Goal: Information Seeking & Learning: Learn about a topic

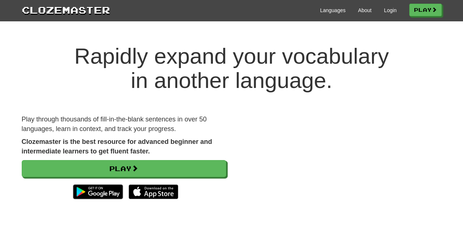
click at [387, 15] on div "Languages About Login Play" at bounding box center [276, 10] width 332 height 14
click at [386, 12] on link "Login" at bounding box center [390, 10] width 13 height 7
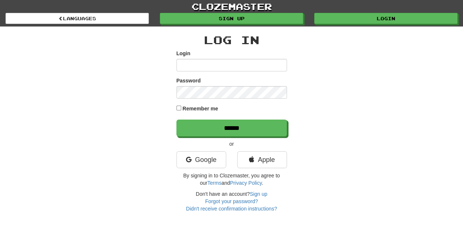
click at [220, 69] on input "Login" at bounding box center [231, 65] width 111 height 13
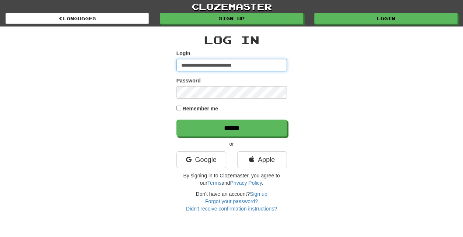
click at [247, 60] on input "**********" at bounding box center [231, 65] width 111 height 13
type input "**********"
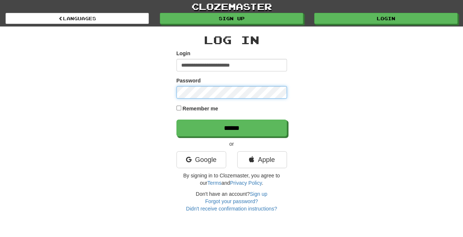
click at [176, 120] on input "******" at bounding box center [231, 128] width 111 height 17
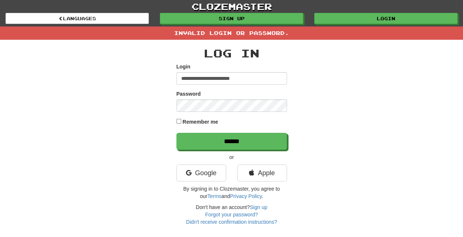
click at [214, 113] on form "**********" at bounding box center [231, 106] width 111 height 87
click at [200, 122] on label "Remember me" at bounding box center [200, 121] width 36 height 7
click at [176, 133] on input "******" at bounding box center [231, 141] width 111 height 17
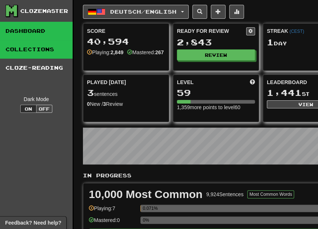
click at [32, 49] on link "Collections" at bounding box center [36, 49] width 73 height 18
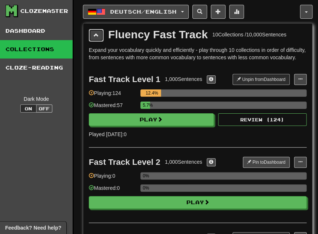
click at [101, 33] on button at bounding box center [96, 35] width 15 height 13
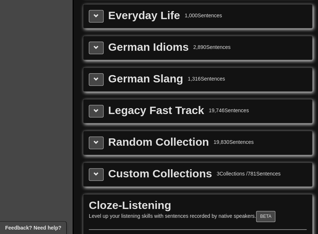
scroll to position [221, 0]
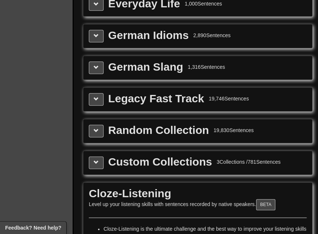
click at [104, 162] on div "Custom Collections 3 Collections / 781 Sentences" at bounding box center [198, 163] width 218 height 13
click at [99, 158] on button at bounding box center [96, 163] width 15 height 13
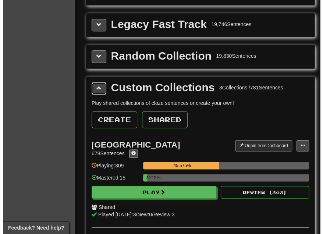
scroll to position [332, 0]
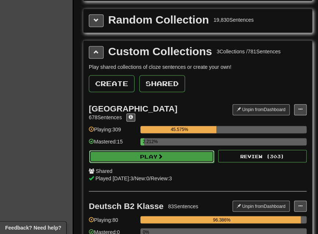
click at [176, 150] on button "Play" at bounding box center [151, 156] width 125 height 13
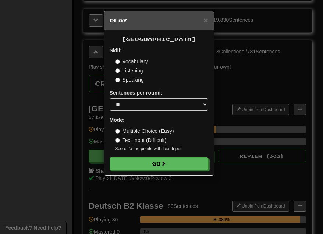
click at [141, 96] on label "Sentences per round:" at bounding box center [136, 92] width 53 height 7
click at [137, 96] on label "Sentences per round:" at bounding box center [136, 92] width 53 height 7
drag, startPoint x: 145, startPoint y: 106, endPoint x: 147, endPoint y: 111, distance: 5.5
click at [145, 106] on select "* ** ** ** ** ** *** ********" at bounding box center [159, 104] width 99 height 13
select select "********"
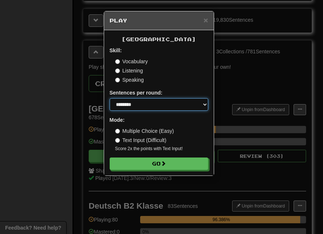
click at [110, 98] on select "* ** ** ** ** ** *** ********" at bounding box center [159, 104] width 99 height 13
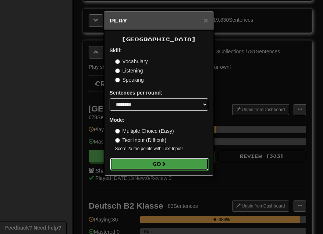
click at [152, 168] on button "Go" at bounding box center [159, 164] width 99 height 13
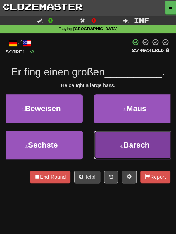
click at [134, 145] on span "Barsch" at bounding box center [136, 145] width 26 height 8
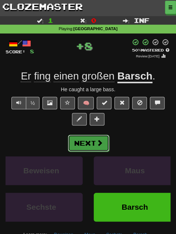
click at [88, 141] on button "Next" at bounding box center [88, 143] width 41 height 17
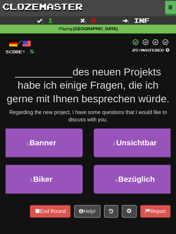
click at [37, 107] on div "/ Score: 8 25 % Mastered __________ des neuen Projekts habe ich einige Fragen, …" at bounding box center [88, 128] width 165 height 179
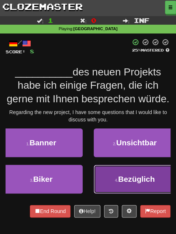
click at [124, 173] on button "4 . Bezüglich" at bounding box center [135, 179] width 83 height 29
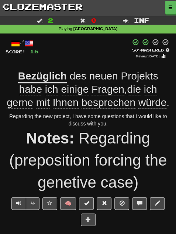
scroll to position [37, 0]
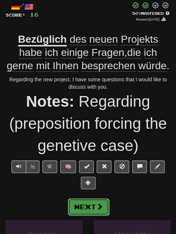
click at [95, 207] on button "Next" at bounding box center [88, 207] width 41 height 17
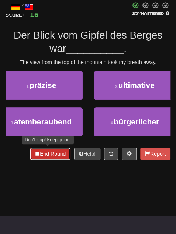
click at [60, 151] on button "End Round" at bounding box center [50, 154] width 41 height 13
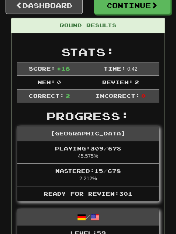
scroll to position [33, 0]
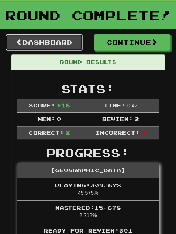
click at [56, 42] on link "Dashboard" at bounding box center [44, 42] width 77 height 17
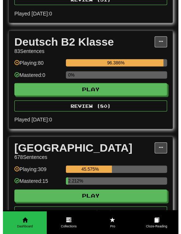
scroll to position [405, 0]
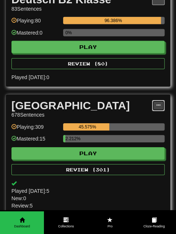
click at [160, 101] on button at bounding box center [158, 105] width 13 height 11
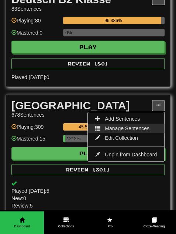
click at [136, 126] on span "Manage Sentences" at bounding box center [127, 129] width 45 height 6
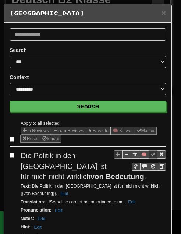
click at [154, 13] on h5 "[GEOGRAPHIC_DATA]" at bounding box center [88, 13] width 157 height 7
click at [162, 11] on span "×" at bounding box center [164, 12] width 4 height 8
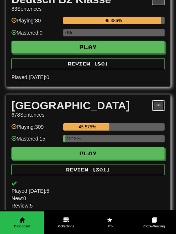
click at [161, 100] on button at bounding box center [158, 105] width 13 height 11
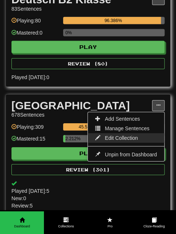
click at [139, 133] on link "Edit Collection" at bounding box center [126, 138] width 76 height 10
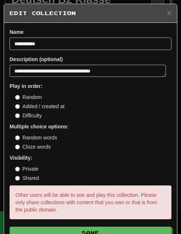
click at [33, 98] on label "Random" at bounding box center [28, 97] width 27 height 7
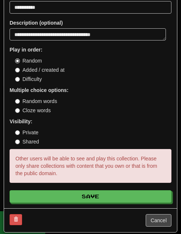
scroll to position [38, 0]
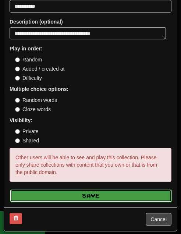
click at [92, 194] on button "Save" at bounding box center [91, 196] width 162 height 13
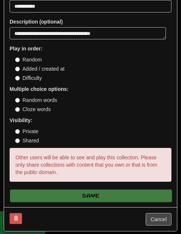
type textarea "*"
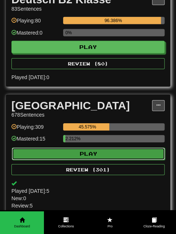
click at [81, 148] on button "Play" at bounding box center [88, 154] width 153 height 13
select select "********"
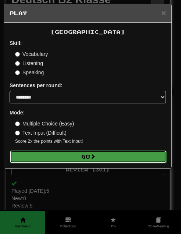
click at [94, 155] on span at bounding box center [92, 156] width 5 height 5
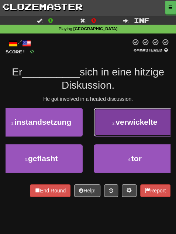
click at [124, 115] on button "2 . verwickelte" at bounding box center [135, 122] width 83 height 29
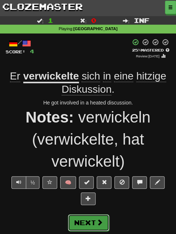
click at [94, 218] on button "Next" at bounding box center [88, 222] width 41 height 17
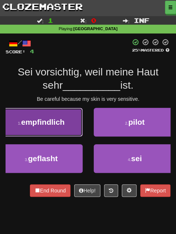
click at [58, 119] on span "empfindlich" at bounding box center [42, 122] width 43 height 8
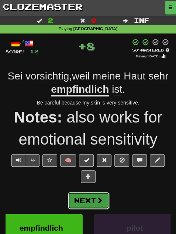
click at [80, 201] on button "Next" at bounding box center [88, 200] width 41 height 17
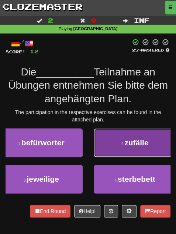
click at [129, 145] on span "zufälle" at bounding box center [136, 143] width 24 height 8
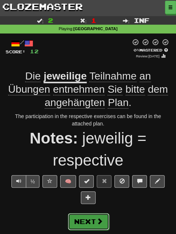
click at [105, 215] on button "Next" at bounding box center [88, 221] width 41 height 17
